Goal: Use online tool/utility: Utilize a website feature to perform a specific function

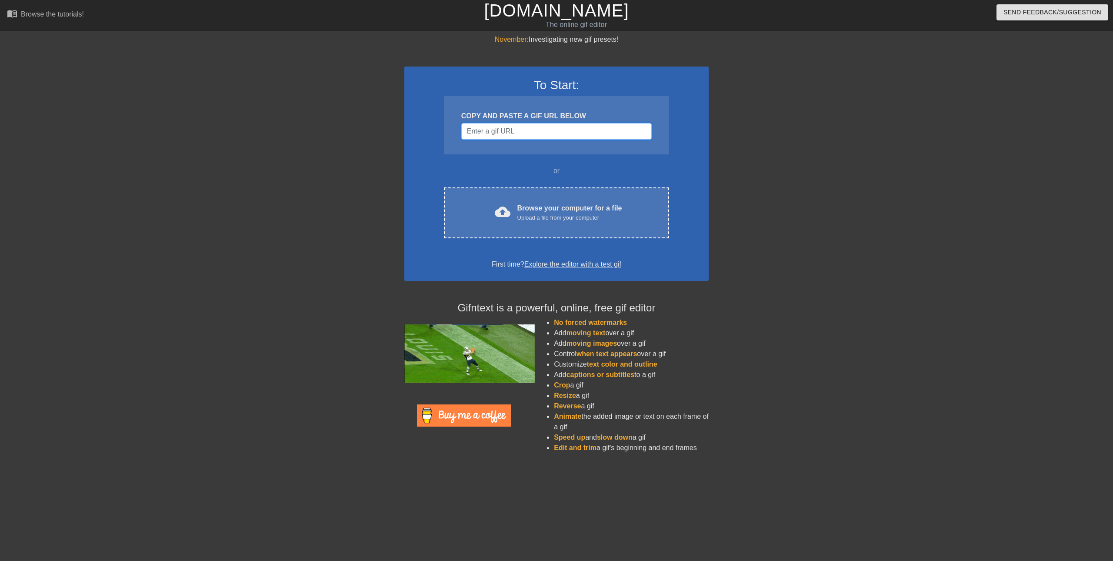
click at [537, 135] on input "Username" at bounding box center [556, 131] width 190 height 17
paste input "[URL][DOMAIN_NAME][DOMAIN_NAME][DOMAIN_NAME]"
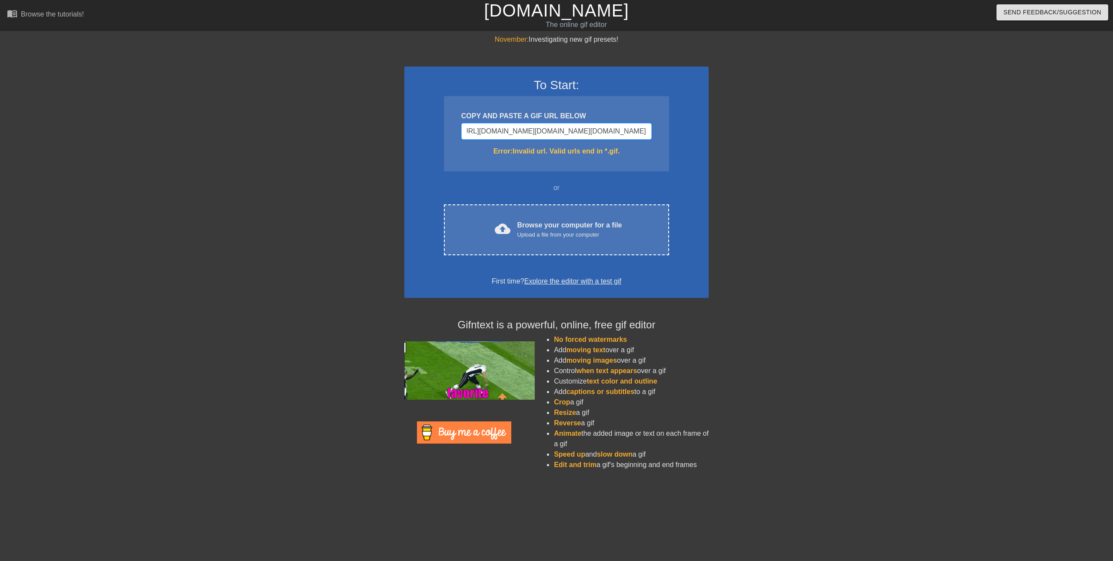
scroll to position [0, 604]
drag, startPoint x: 633, startPoint y: 132, endPoint x: 599, endPoint y: 142, distance: 35.2
click at [599, 142] on div "COPY AND PASTE A GIF URL BELOW https://www.google.com/imgres?q=slot%20machine%2…" at bounding box center [556, 133] width 225 height 75
type input "https://www.google.com/imgres?q=slot%20machine%20777%20gif&imgurl=https%3A%2F%2…"
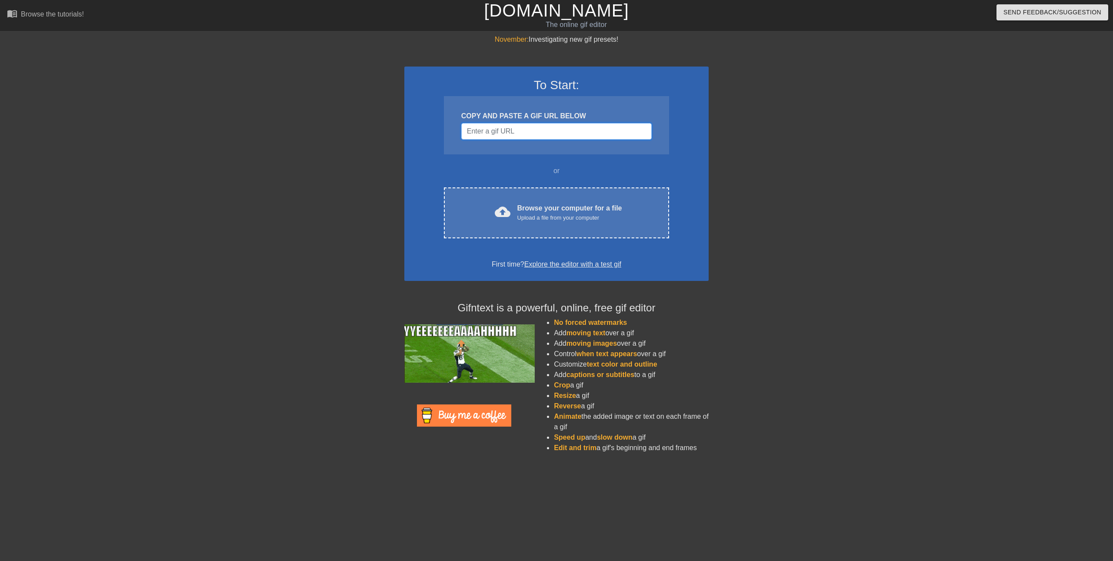
click at [562, 130] on input "Username" at bounding box center [556, 131] width 190 height 17
paste input "[URL][DOMAIN_NAME][DOMAIN_NAME][PERSON_NAME][DOMAIN_NAME]"
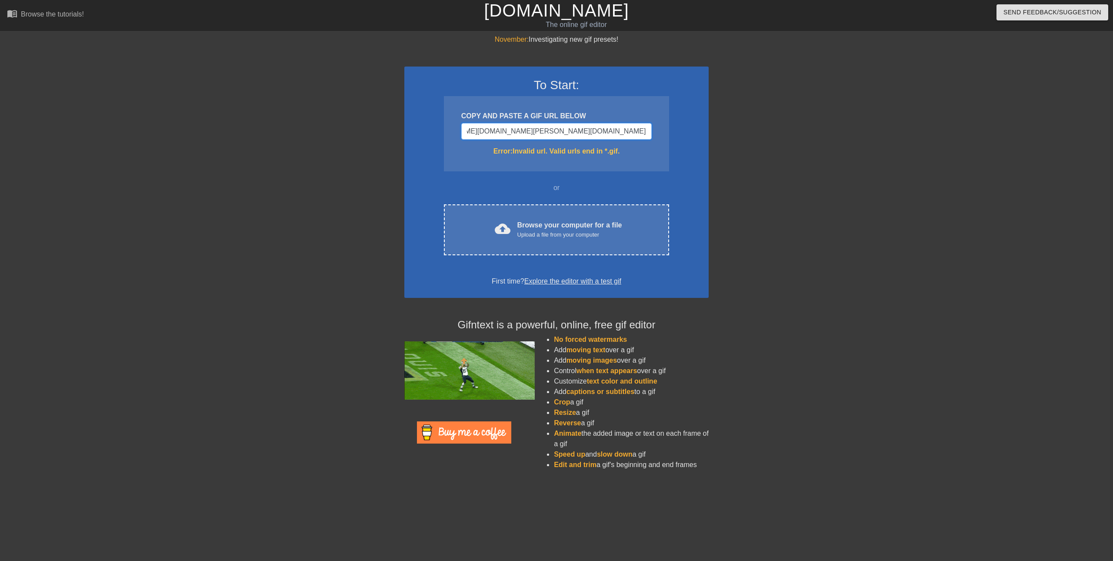
drag, startPoint x: 406, startPoint y: 148, endPoint x: 332, endPoint y: 149, distance: 73.5
click at [333, 149] on div "November: Investigating new gif presets! To Start: COPY AND PASTE A GIF URL BEL…" at bounding box center [556, 255] width 1113 height 443
click at [547, 137] on input "CDIQAA" at bounding box center [556, 131] width 190 height 17
paste input "[URL][DOMAIN_NAME][DOMAIN_NAME][DOMAIN_NAME]"
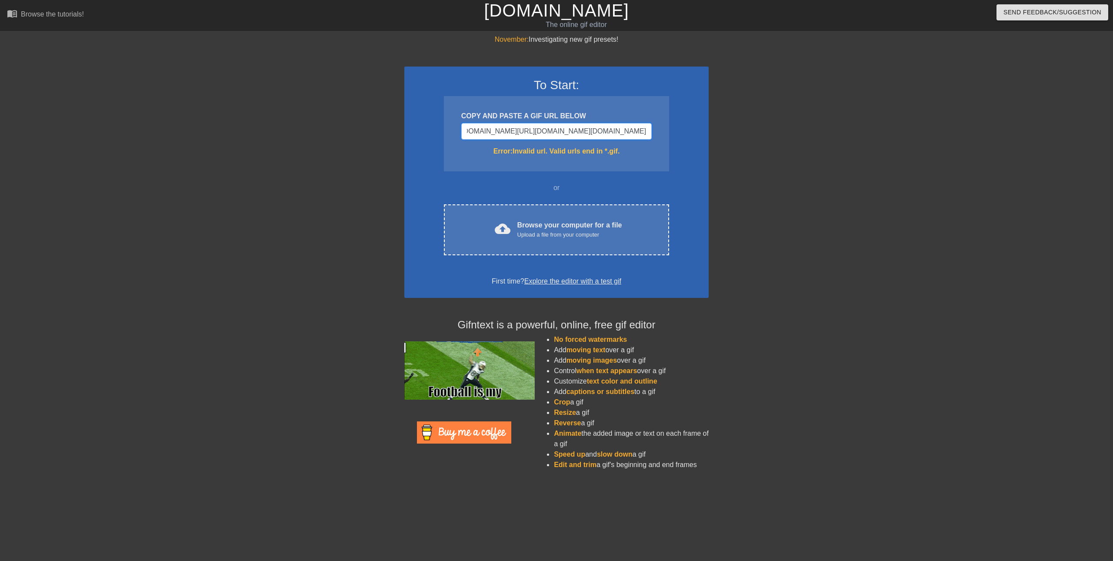
type input "CDIQAAhttps://[DOMAIN_NAME][URL][DOMAIN_NAME][DOMAIN_NAME]"
click at [497, 129] on input "CDIQAAhttps://[DOMAIN_NAME][URL][DOMAIN_NAME][DOMAIN_NAME]" at bounding box center [556, 131] width 190 height 17
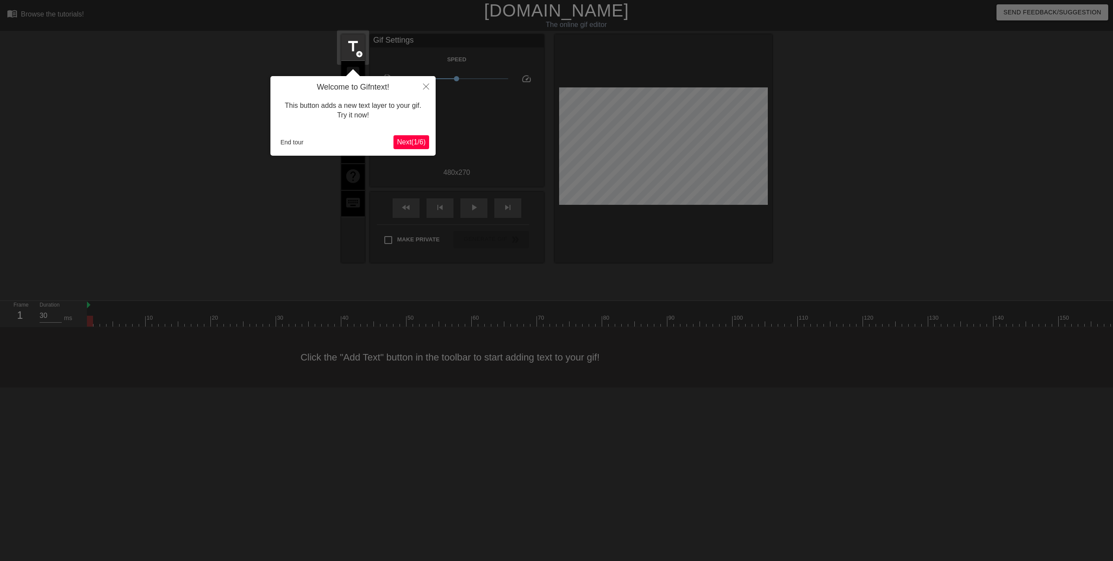
drag, startPoint x: 434, startPoint y: 152, endPoint x: 424, endPoint y: 144, distance: 13.3
click at [435, 152] on div "Welcome to Gifntext! This button adds a new text layer to your gif. Try it now!…" at bounding box center [352, 116] width 165 height 80
click at [424, 144] on span "Next ( 1 / 6 )" at bounding box center [411, 141] width 29 height 7
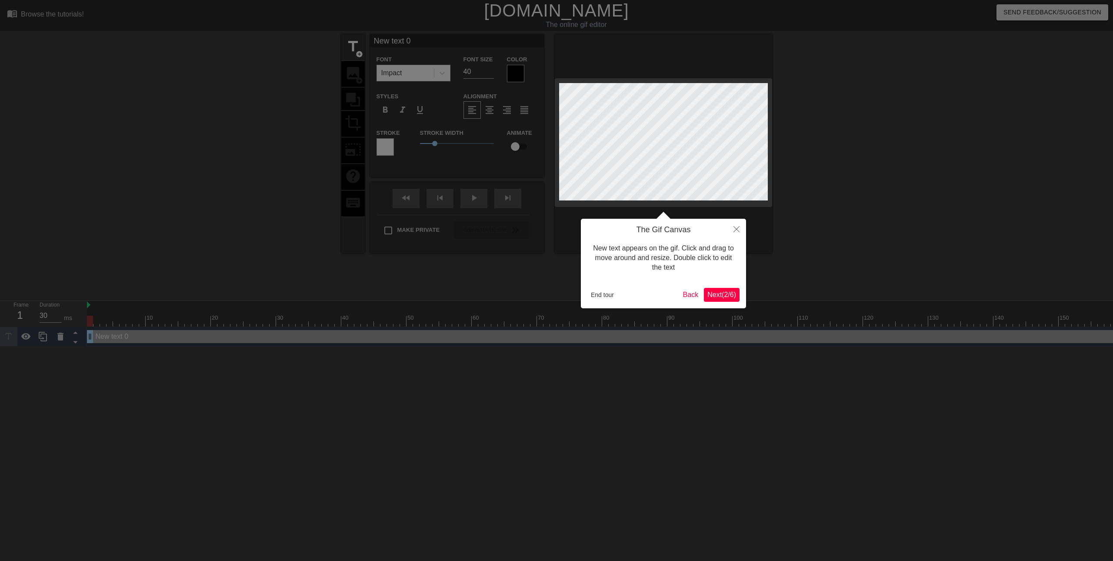
click at [738, 298] on button "Next ( 2 / 6 )" at bounding box center [722, 295] width 36 height 14
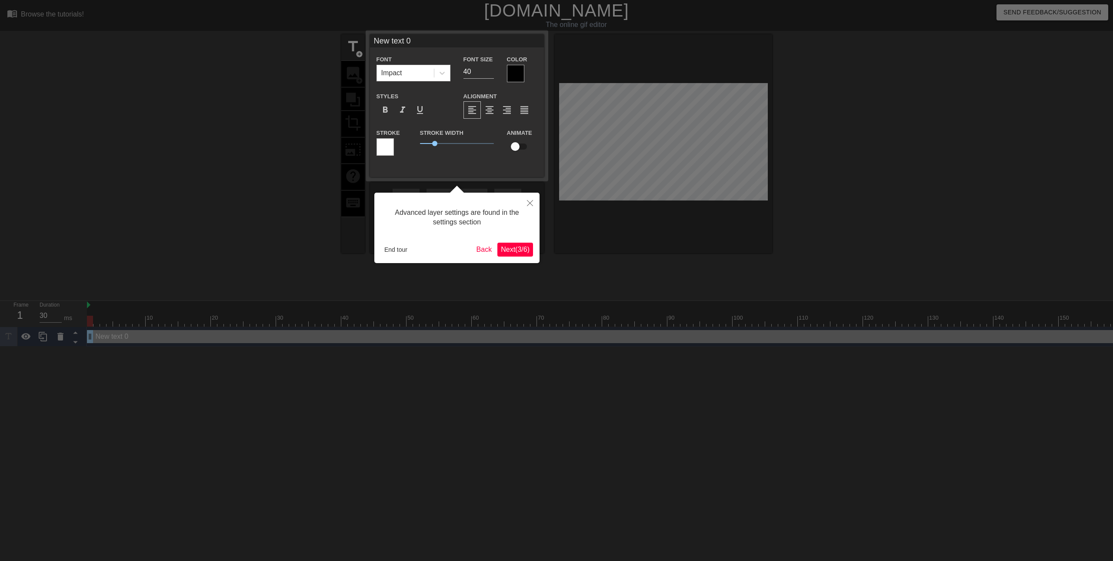
click at [525, 256] on button "Next ( 3 / 6 )" at bounding box center [515, 250] width 36 height 14
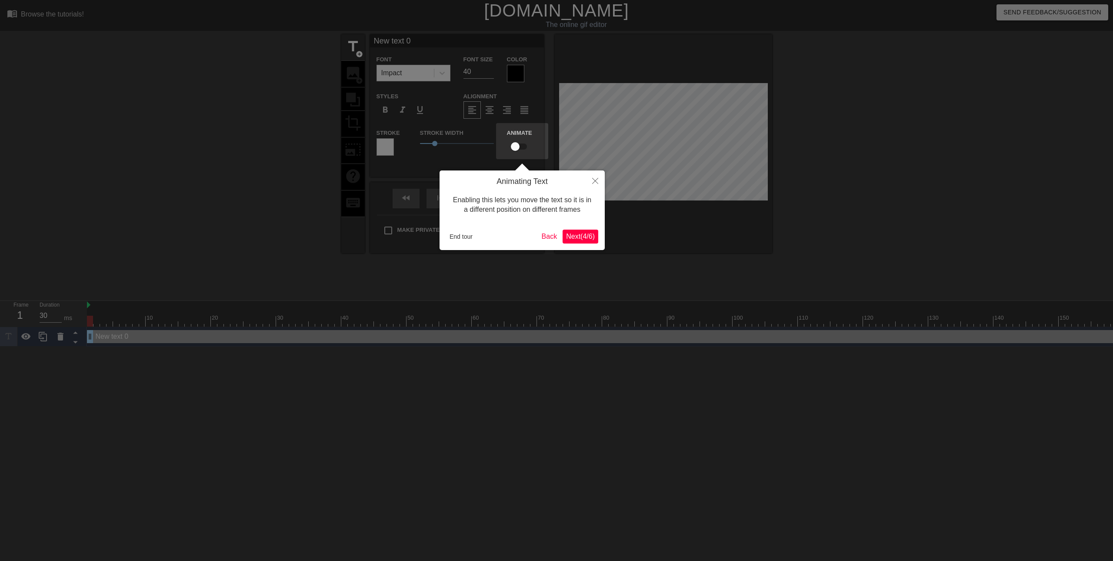
click at [563, 234] on button "Next ( 4 / 6 )" at bounding box center [581, 237] width 36 height 14
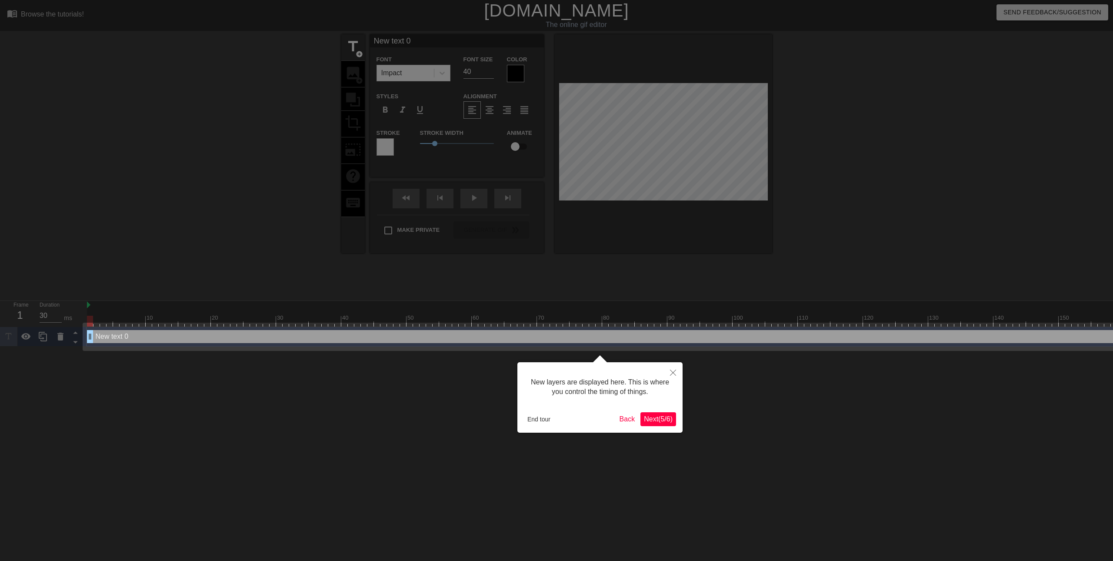
drag, startPoint x: 661, startPoint y: 434, endPoint x: 659, endPoint y: 430, distance: 5.1
click at [663, 433] on div at bounding box center [556, 280] width 1113 height 561
click at [659, 429] on div "New layers are displayed here. This is where you control the timing of things. …" at bounding box center [599, 397] width 165 height 70
click at [656, 432] on div "New layers are displayed here. This is where you control the timing of things. …" at bounding box center [599, 397] width 165 height 70
click at [654, 419] on span "Next ( 5 / 6 )" at bounding box center [658, 418] width 29 height 7
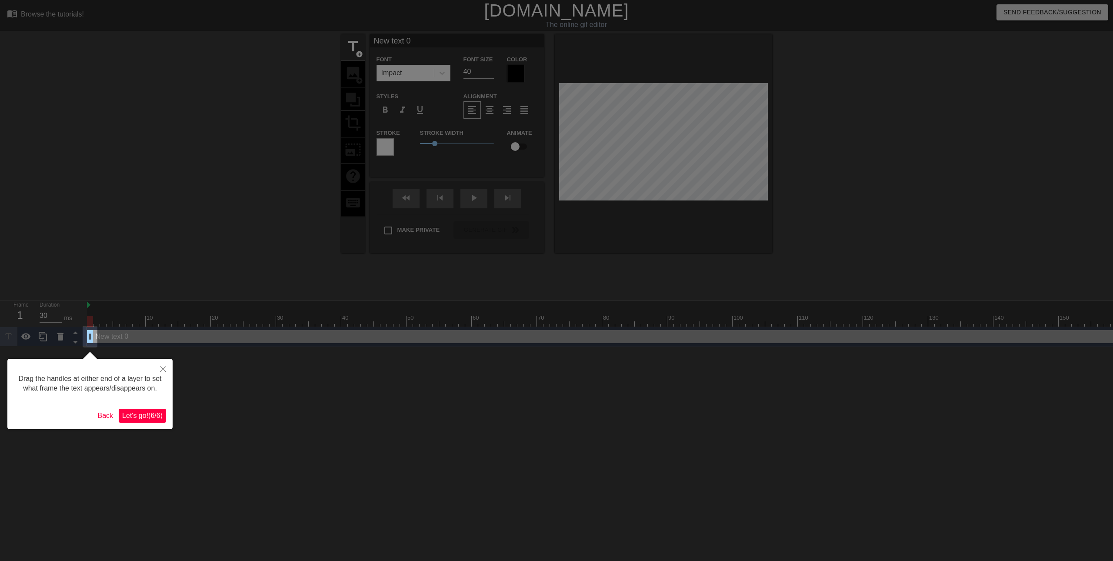
click at [142, 415] on span "Let's go! ( 6 / 6 )" at bounding box center [142, 415] width 40 height 7
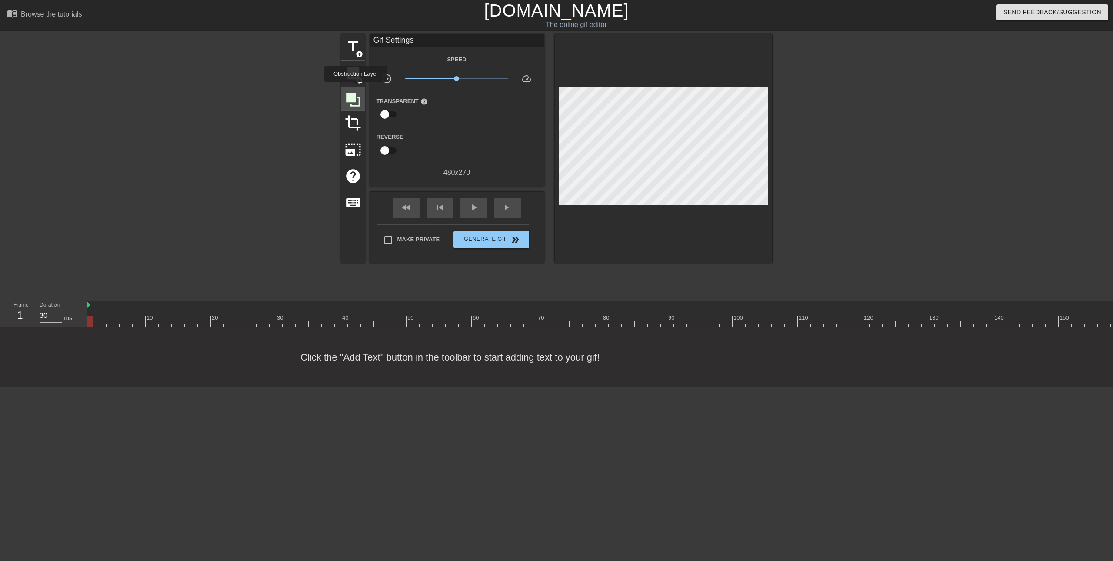
click at [356, 87] on div at bounding box center [352, 98] width 23 height 23
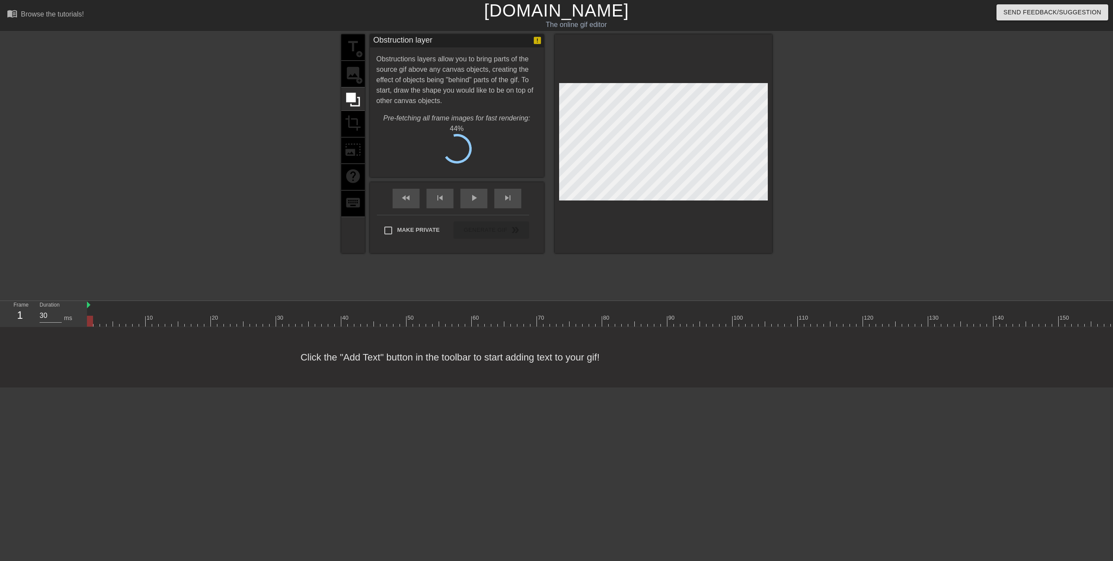
click at [354, 77] on div "title add_circle image add_circle crop photo_size_select_large help keyboard" at bounding box center [352, 143] width 23 height 219
click at [357, 78] on div "title add_circle image add_circle crop photo_size_select_large help keyboard" at bounding box center [352, 143] width 23 height 219
click at [408, 148] on span "Cancel" at bounding box center [413, 151] width 27 height 11
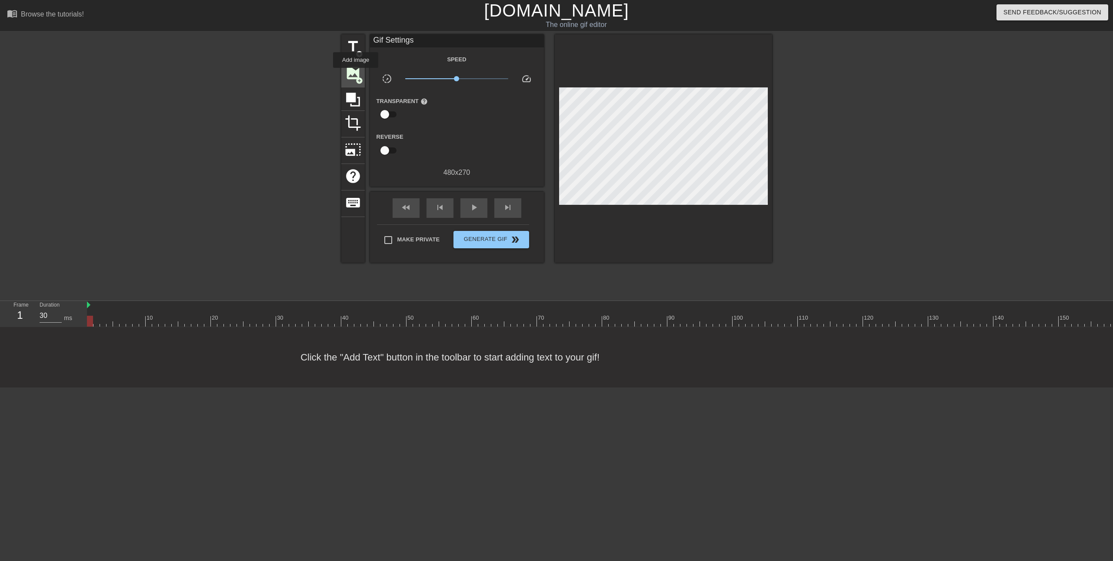
click at [356, 74] on span "image" at bounding box center [353, 73] width 17 height 17
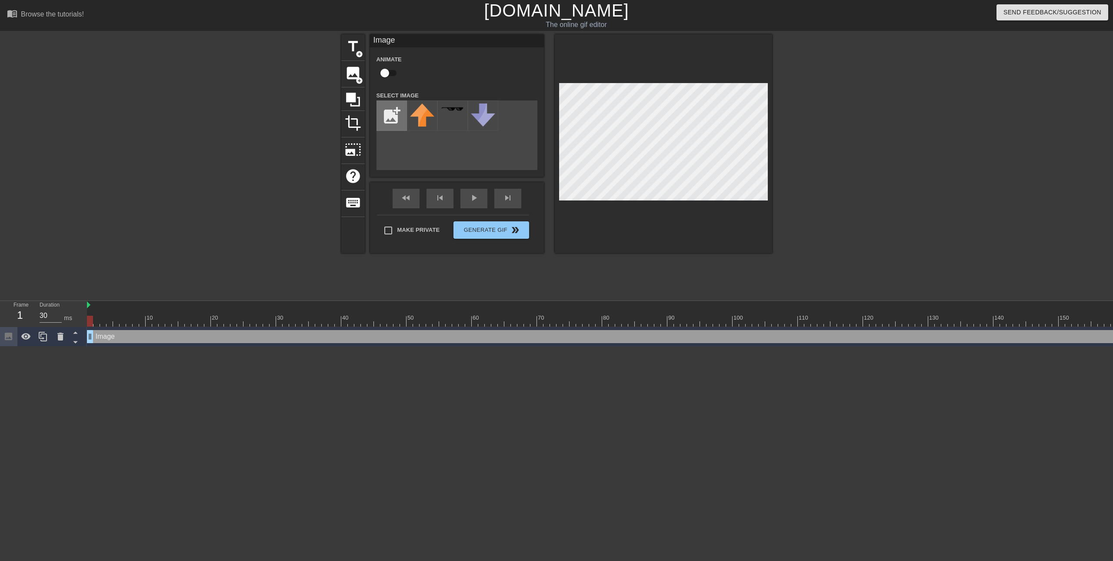
click at [398, 123] on input "file" at bounding box center [392, 116] width 30 height 30
type input "C:\fakepath\soon.png"
click at [420, 117] on div at bounding box center [422, 115] width 30 height 30
drag, startPoint x: 91, startPoint y: 318, endPoint x: 674, endPoint y: 326, distance: 583.2
click at [674, 326] on div at bounding box center [677, 321] width 6 height 11
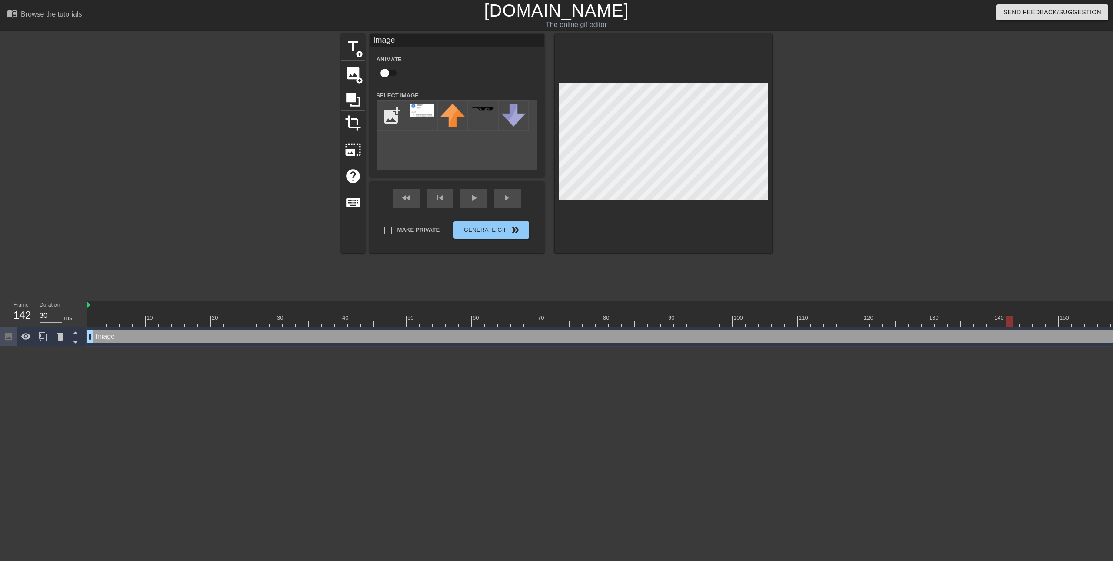
drag, startPoint x: 677, startPoint y: 320, endPoint x: 1012, endPoint y: 328, distance: 335.4
click at [1012, 328] on div "10 20 30 40 50 60 70 80 90 100 110 120 130 140 150 160" at bounding box center [600, 324] width 1026 height 46
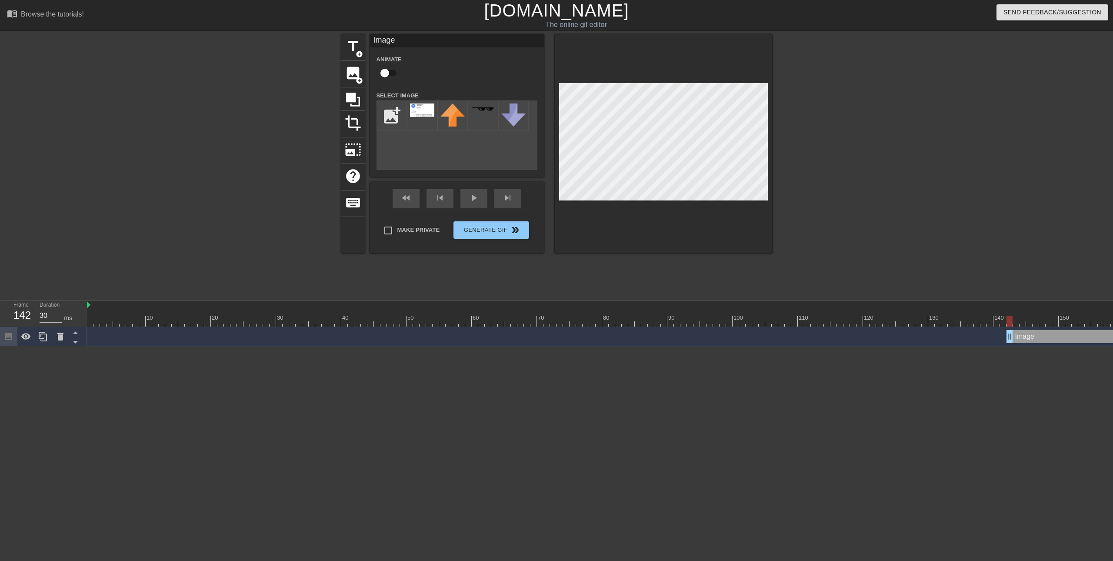
drag, startPoint x: 91, startPoint y: 335, endPoint x: 1011, endPoint y: 345, distance: 919.8
click at [1011, 345] on div "Image drag_handle drag_handle" at bounding box center [879, 337] width 1585 height 20
click at [483, 198] on div "play_arrow" at bounding box center [474, 199] width 27 height 20
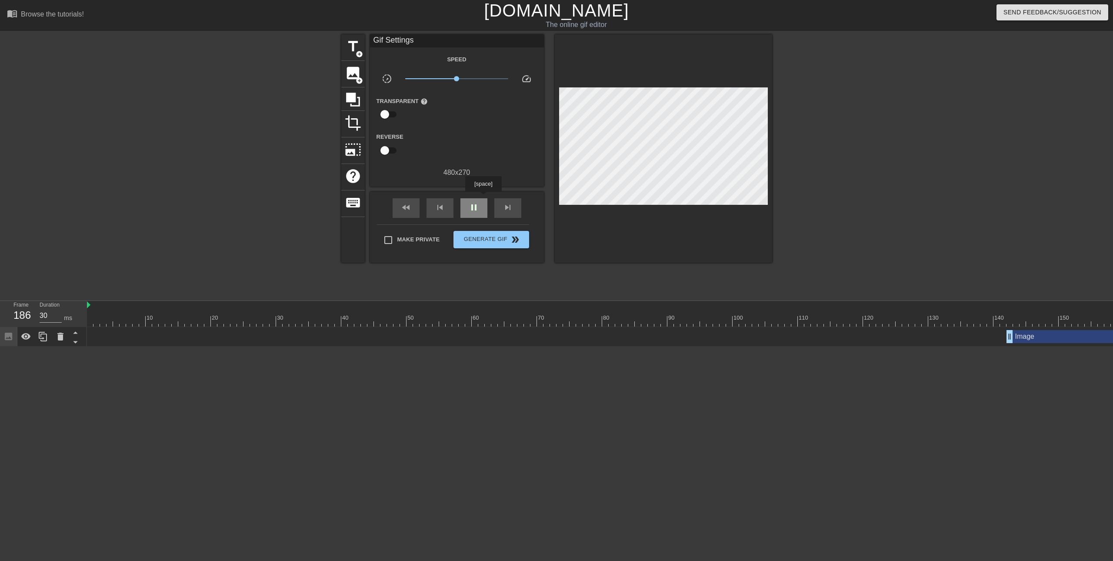
click at [483, 198] on div "pause" at bounding box center [474, 208] width 27 height 20
drag, startPoint x: 107, startPoint y: 321, endPoint x: 97, endPoint y: 323, distance: 10.2
click at [97, 323] on div at bounding box center [879, 321] width 1585 height 11
click at [465, 206] on div "play_arrow" at bounding box center [474, 208] width 27 height 20
click at [466, 206] on div "pause" at bounding box center [474, 208] width 27 height 20
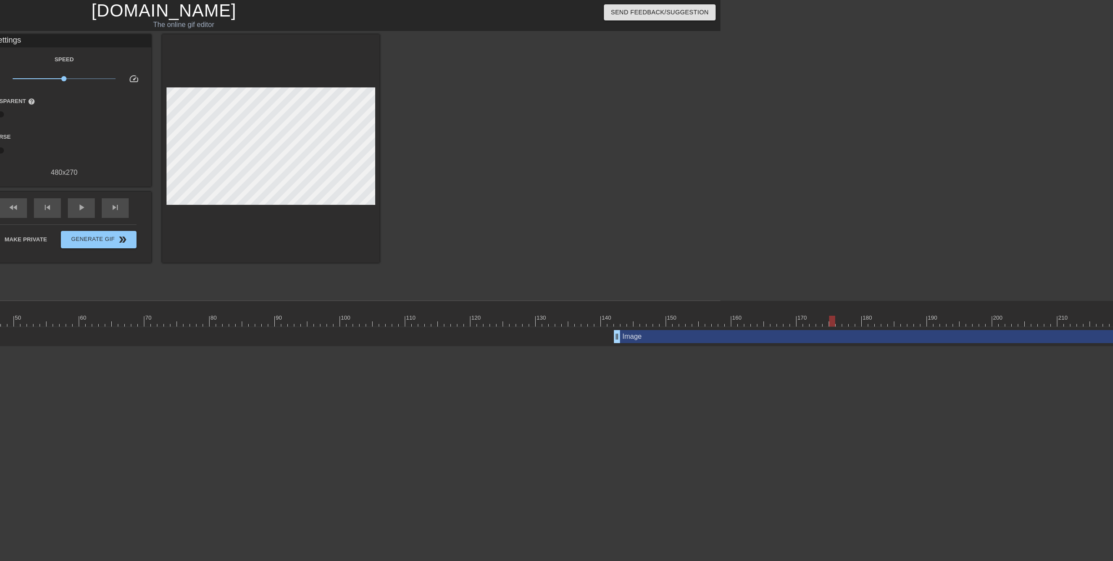
scroll to position [0, 397]
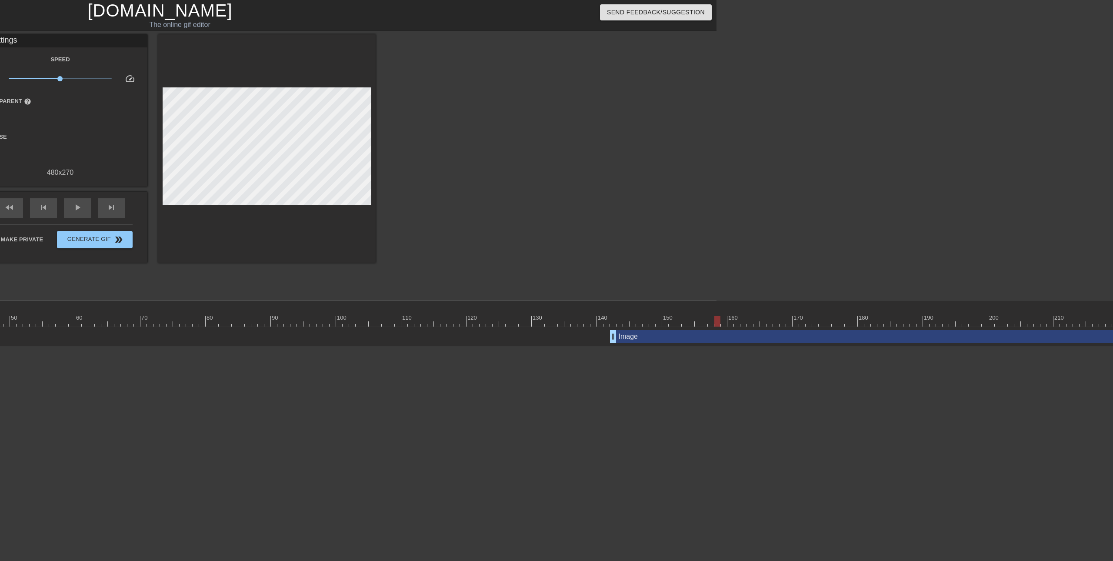
drag, startPoint x: 828, startPoint y: 325, endPoint x: 714, endPoint y: 324, distance: 113.9
click at [714, 324] on div at bounding box center [717, 321] width 6 height 11
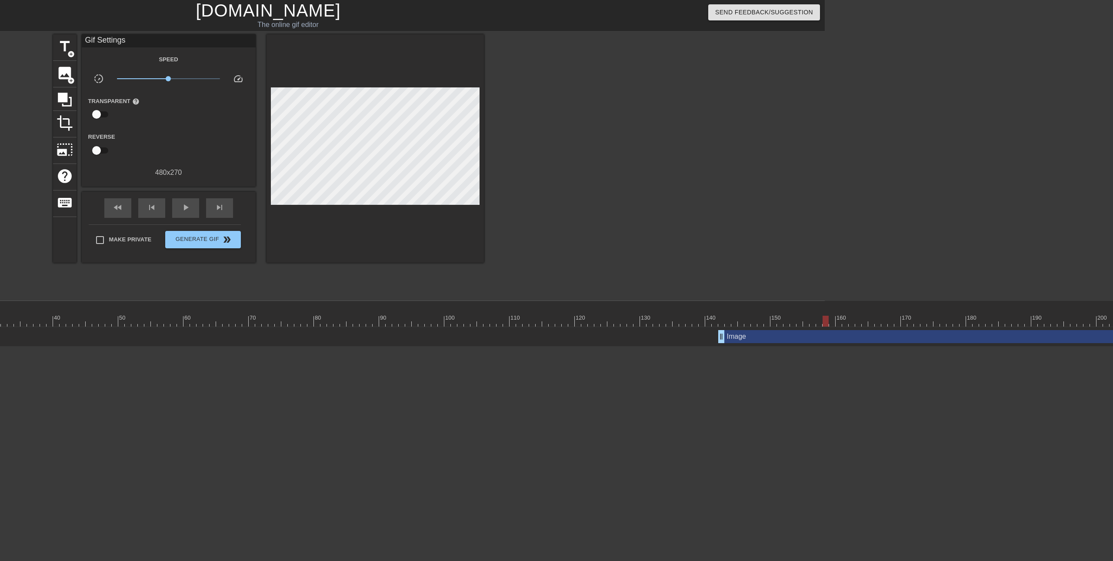
scroll to position [0, 288]
click at [69, 75] on span "image" at bounding box center [65, 73] width 17 height 17
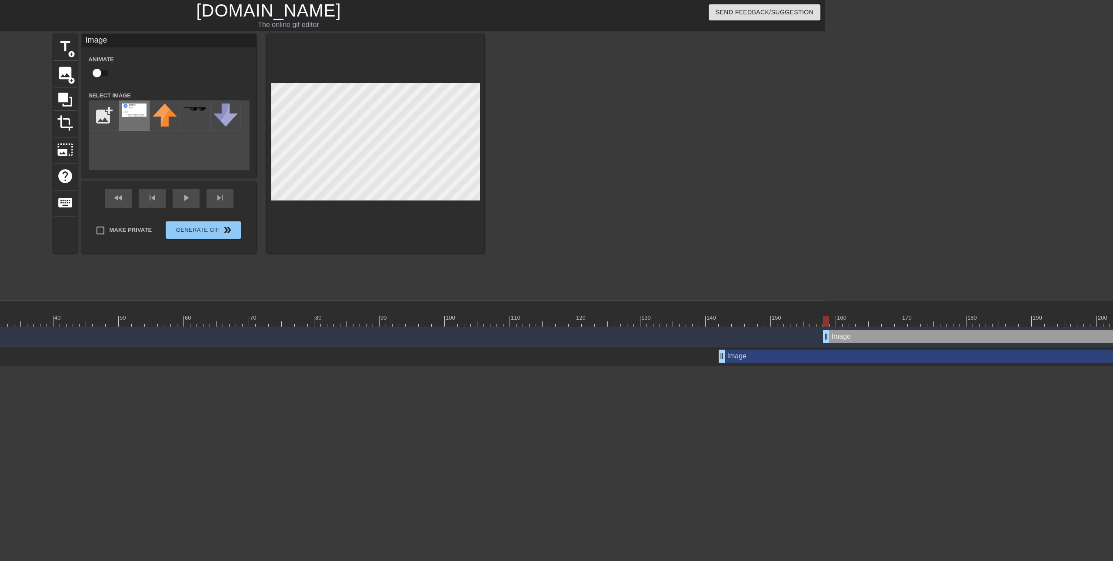
click at [138, 114] on img at bounding box center [134, 109] width 24 height 13
drag, startPoint x: 826, startPoint y: 321, endPoint x: 868, endPoint y: 321, distance: 41.7
click at [868, 321] on div at bounding box center [865, 321] width 6 height 11
click at [825, 258] on html "menu_book Browse the tutorials! [DOMAIN_NAME] The online gif editor Send Feedba…" at bounding box center [268, 183] width 1113 height 366
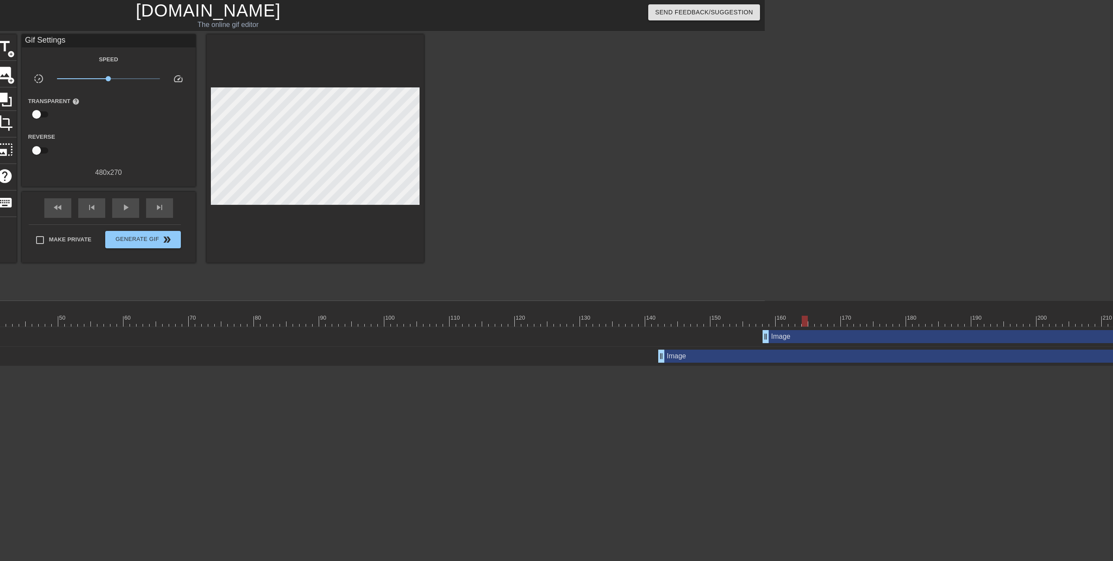
scroll to position [0, 404]
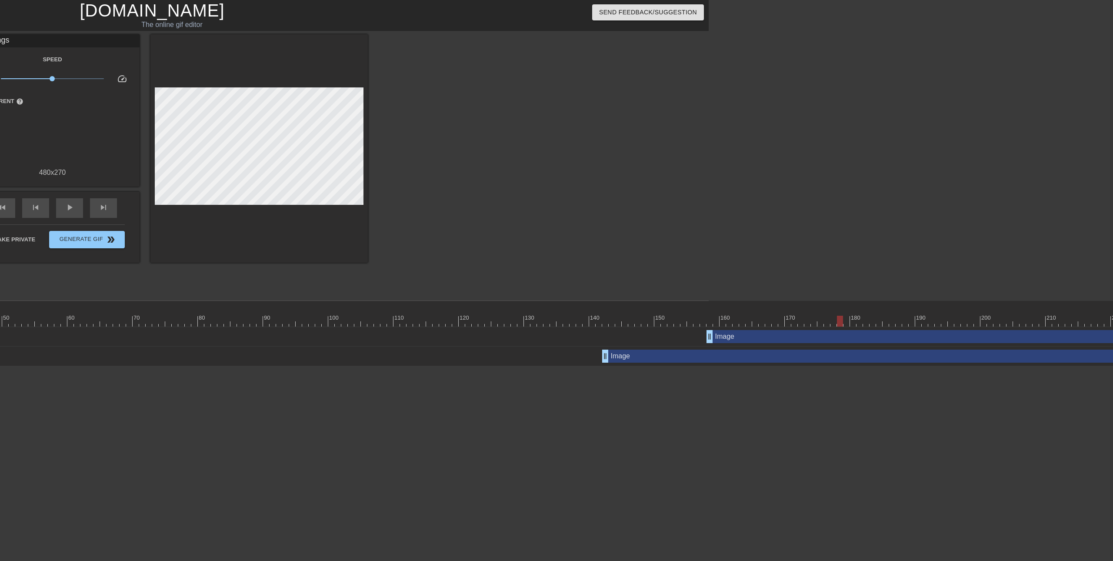
drag, startPoint x: 748, startPoint y: 320, endPoint x: 849, endPoint y: 322, distance: 100.9
click at [849, 322] on div at bounding box center [475, 321] width 1585 height 11
click at [690, 366] on html "menu_book Browse the tutorials! [DOMAIN_NAME] The online gif editor Send Feedba…" at bounding box center [152, 183] width 1113 height 366
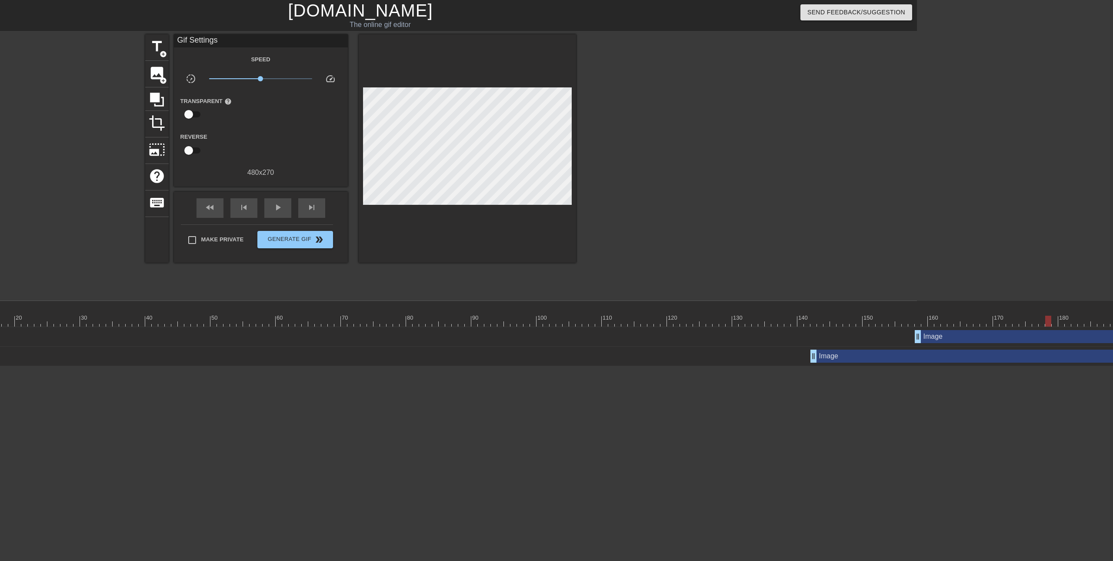
scroll to position [0, 190]
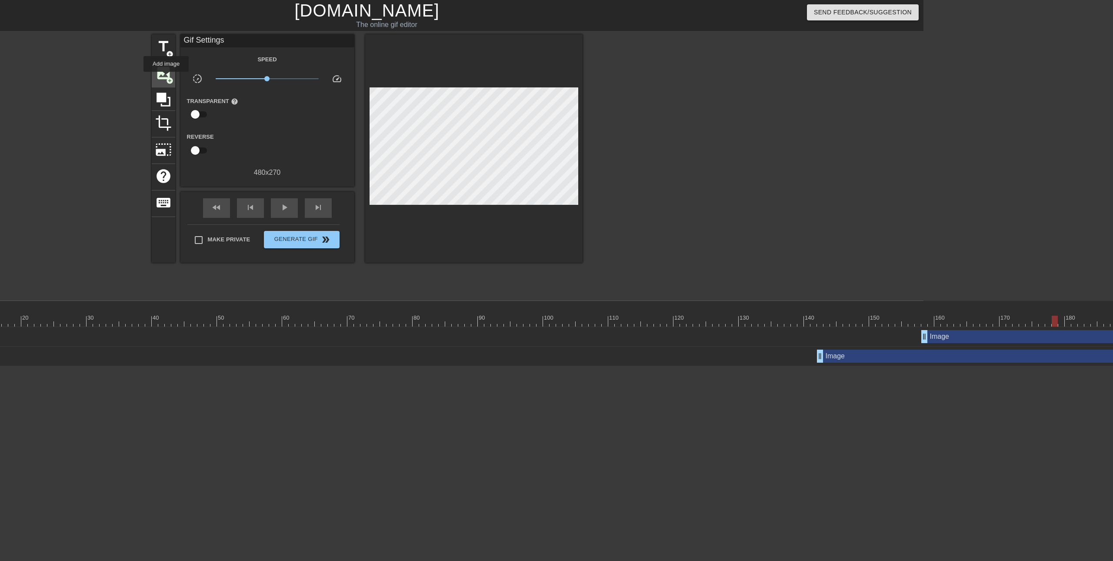
click at [166, 78] on span "add_circle" at bounding box center [169, 80] width 7 height 7
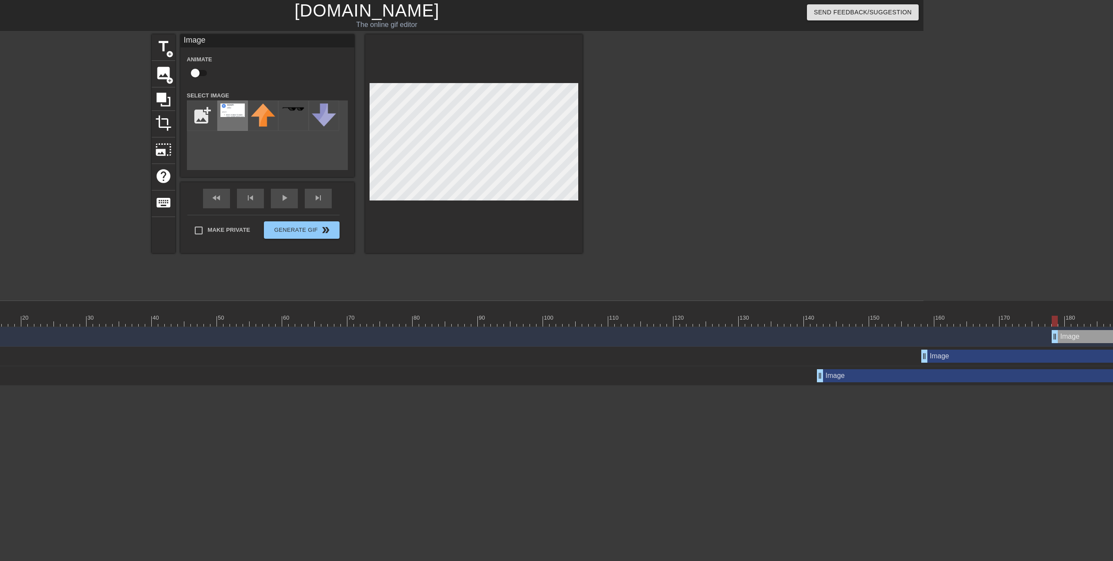
click at [230, 115] on img at bounding box center [232, 109] width 24 height 13
click at [639, 186] on div at bounding box center [658, 164] width 130 height 261
click at [653, 159] on div at bounding box center [658, 164] width 130 height 261
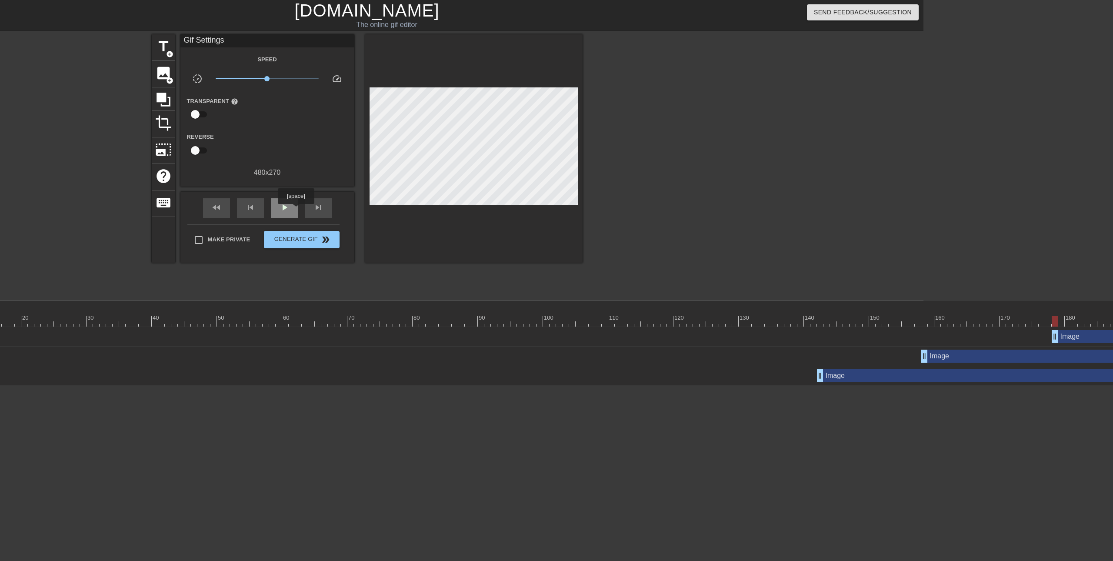
click at [292, 210] on div "play_arrow" at bounding box center [284, 208] width 27 height 20
click at [310, 243] on span "Generate Gif double_arrow" at bounding box center [301, 239] width 68 height 10
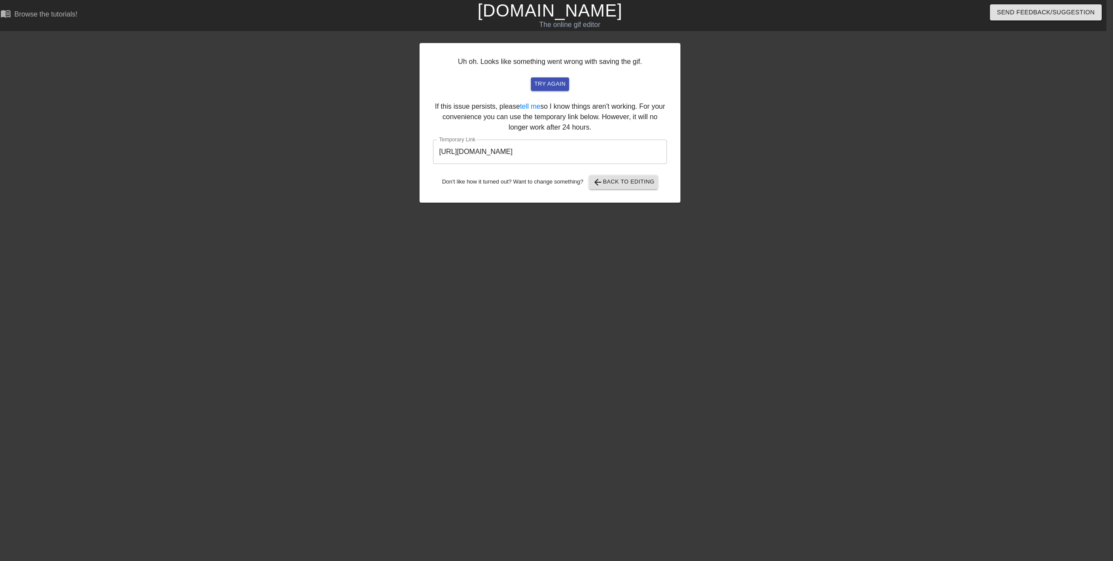
click at [541, 153] on input "[URL][DOMAIN_NAME]" at bounding box center [550, 152] width 234 height 24
